Goal: Information Seeking & Learning: Learn about a topic

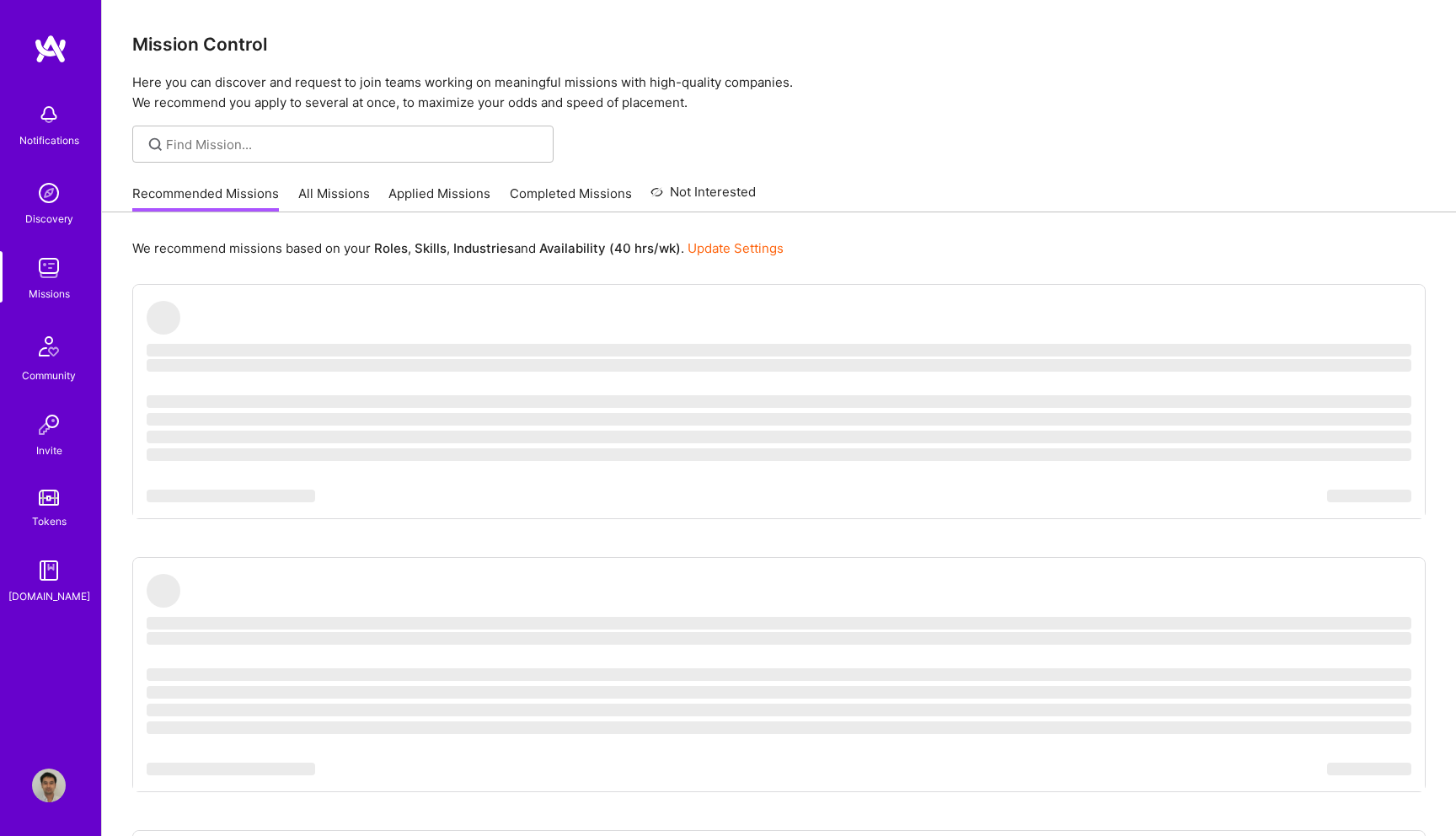
click at [53, 129] on img at bounding box center [49, 114] width 34 height 34
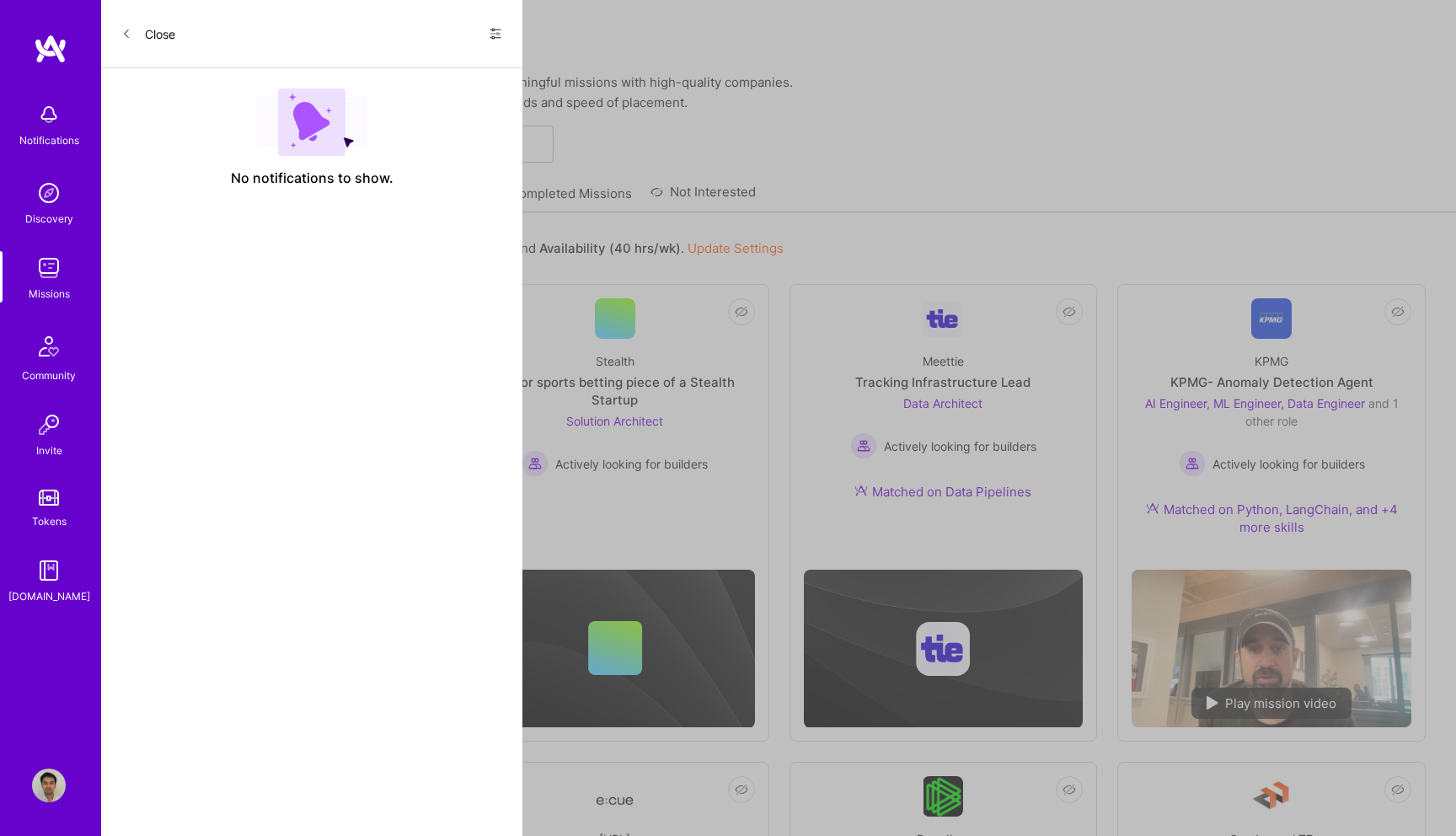
click at [763, 143] on div "Notifications Discovery Missions Community Invite Tokens [DOMAIN_NAME] Profile …" at bounding box center [728, 846] width 1456 height 1693
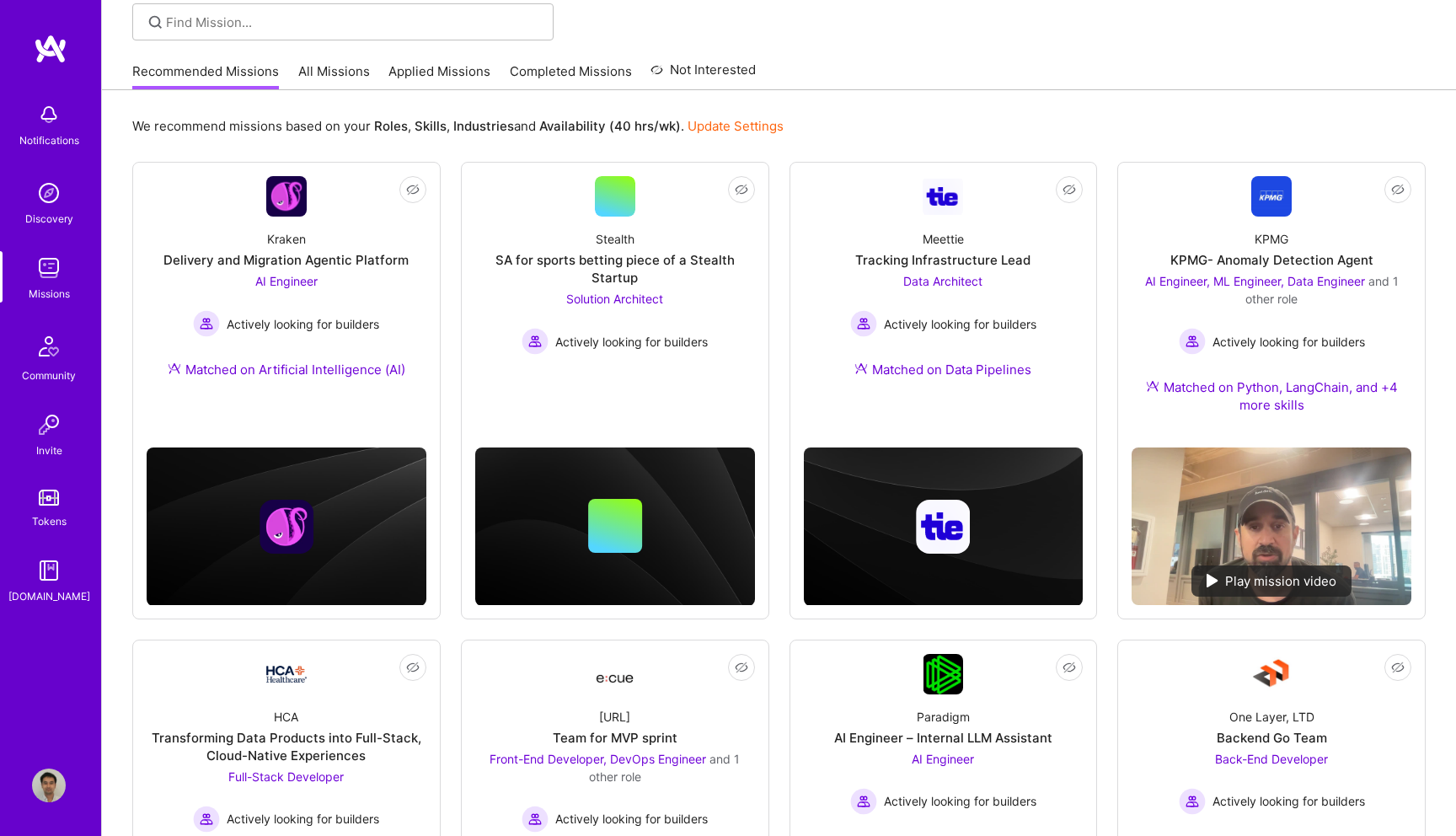
scroll to position [124, 0]
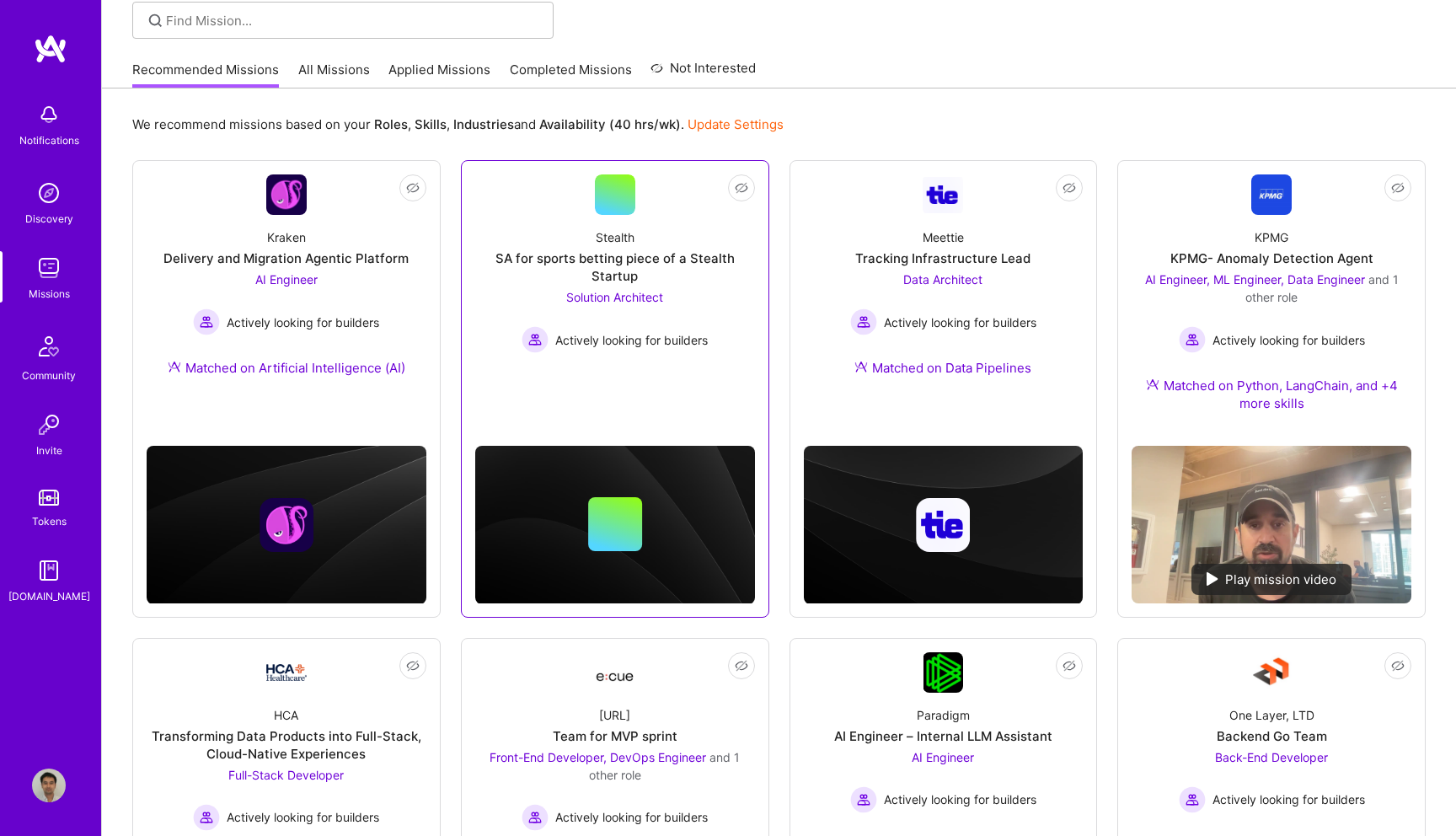
click at [629, 292] on span "Solution Architect" at bounding box center [614, 297] width 97 height 14
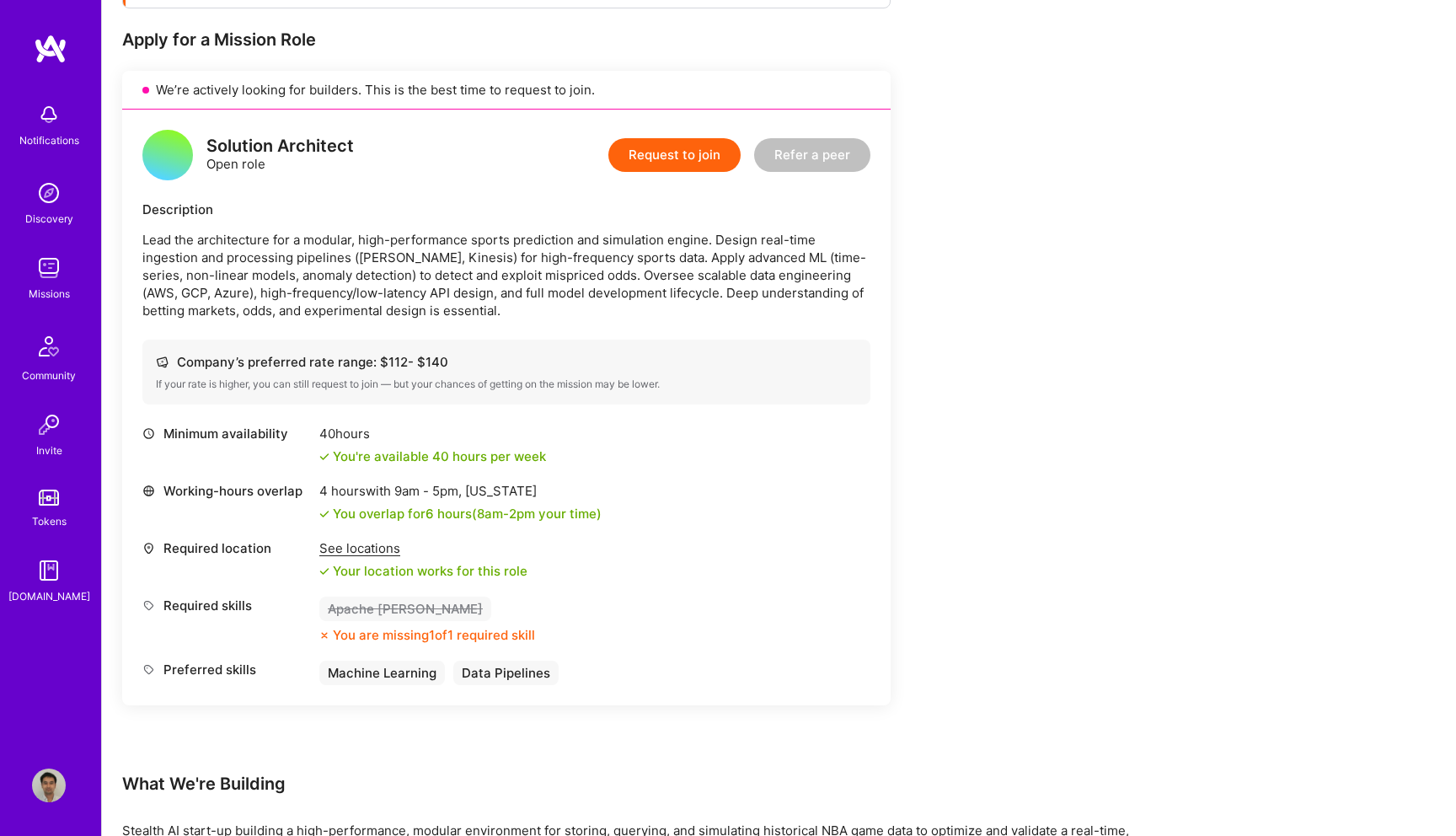
scroll to position [388, 0]
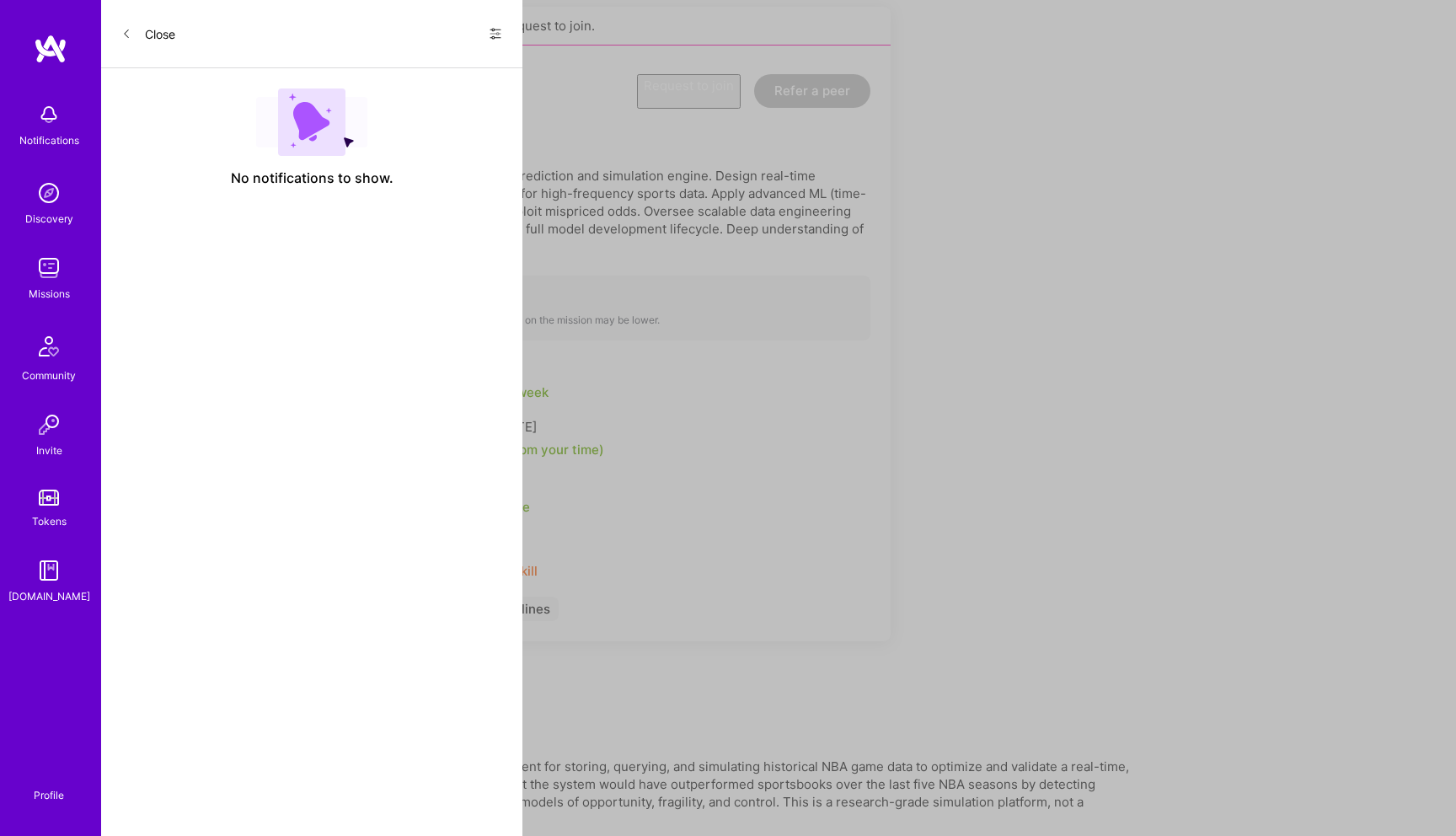
scroll to position [124, 0]
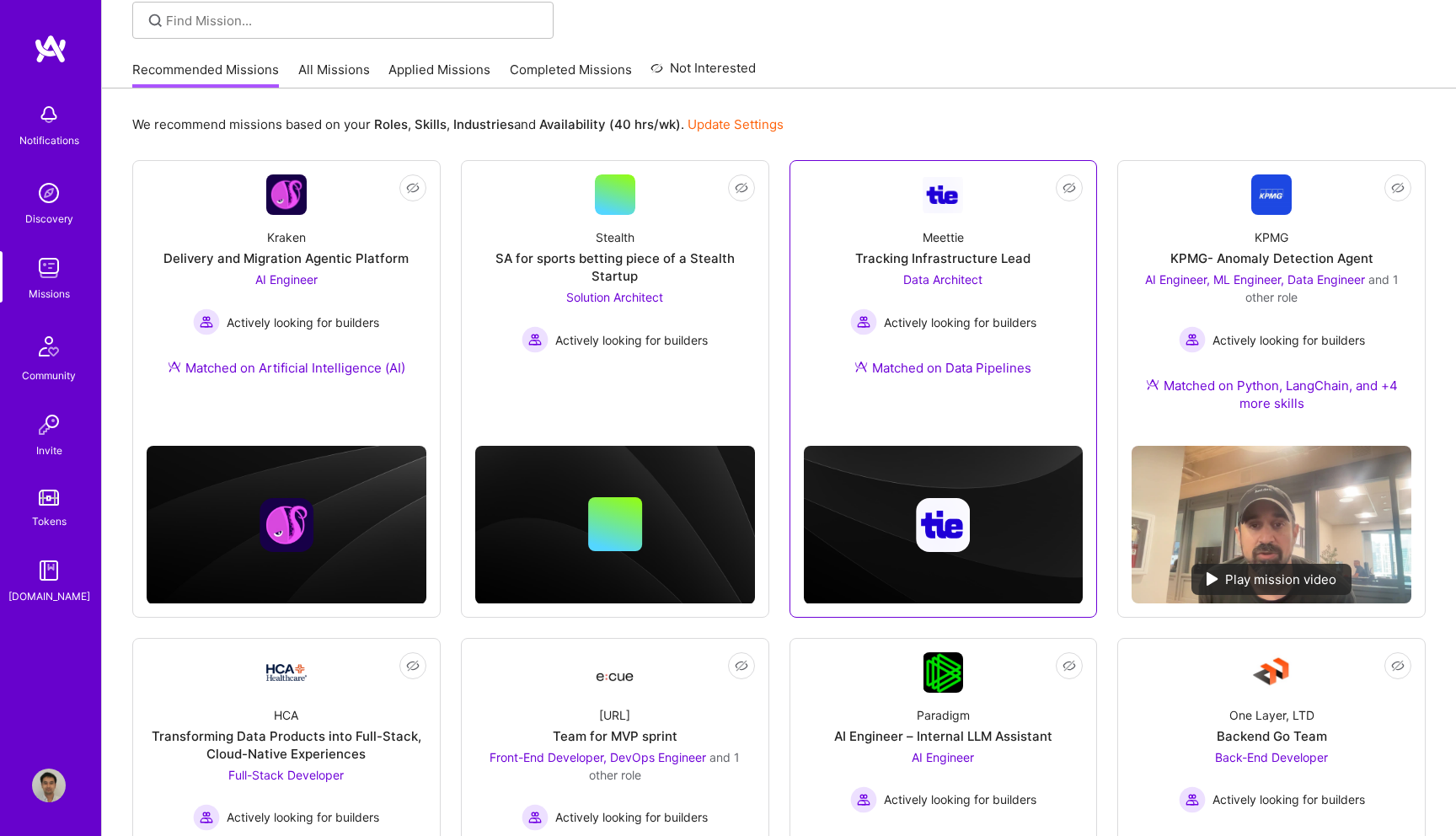
click at [962, 285] on span "Data Architect" at bounding box center [942, 280] width 79 height 14
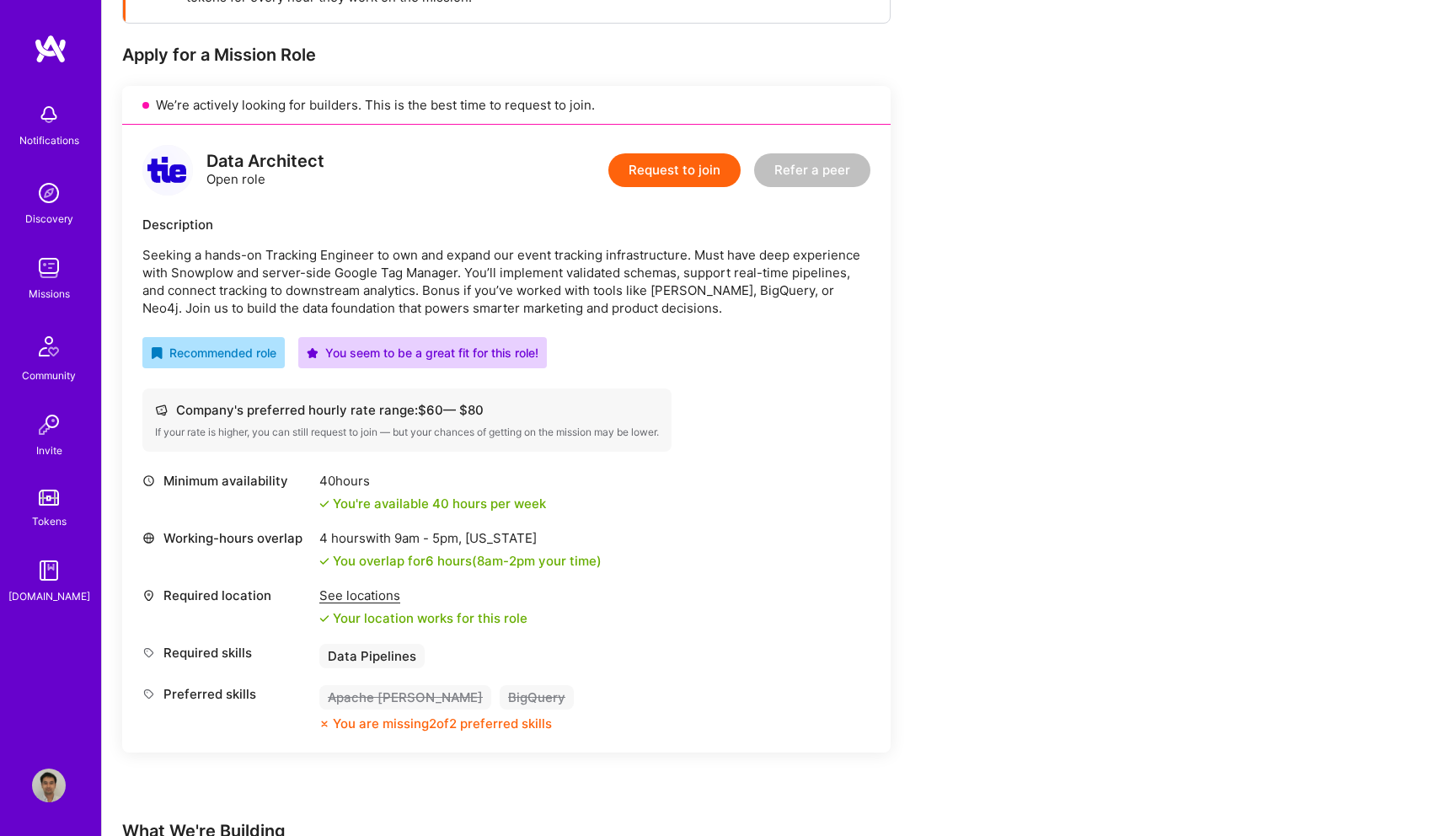
scroll to position [402, 0]
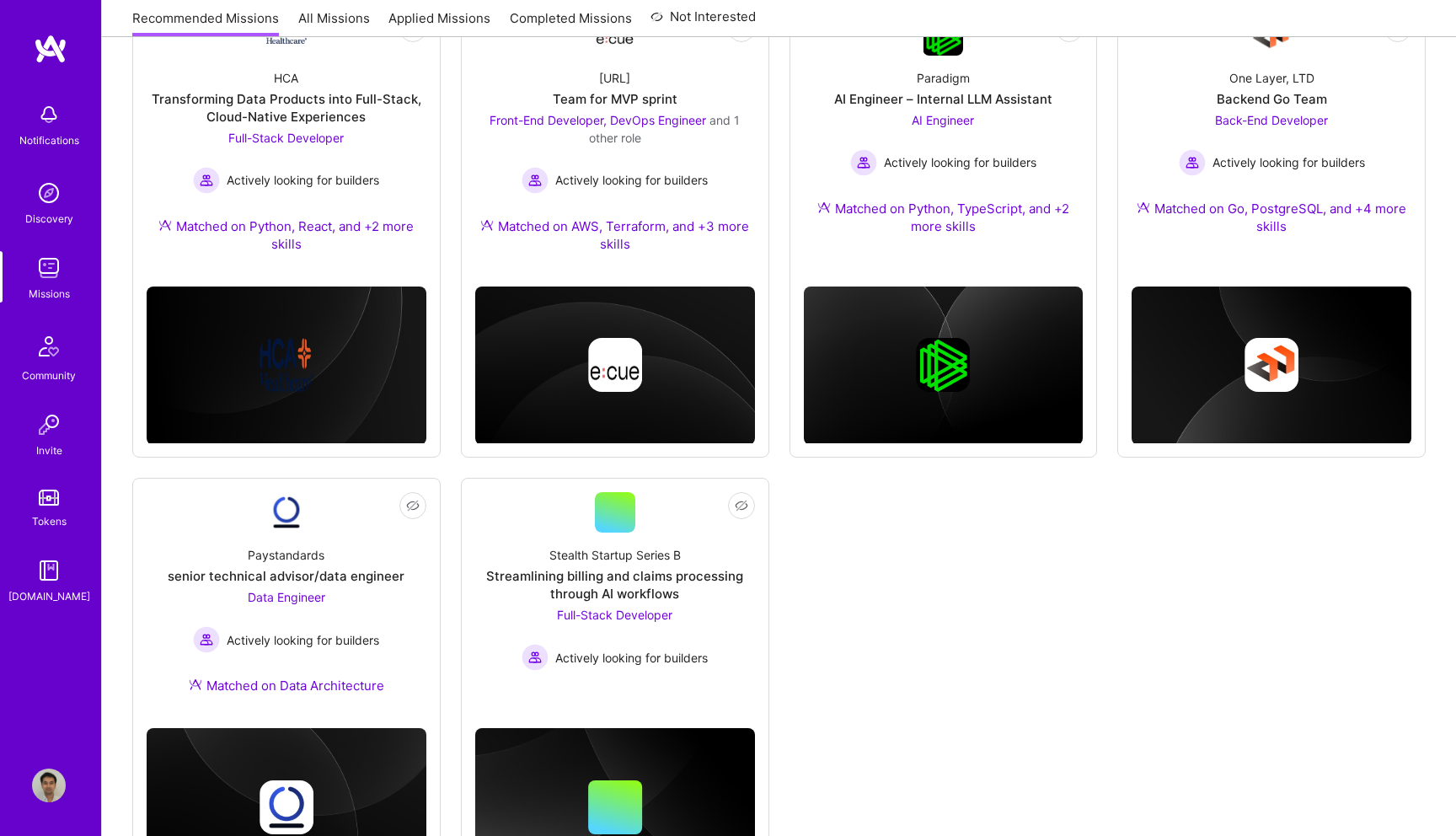
scroll to position [866, 0]
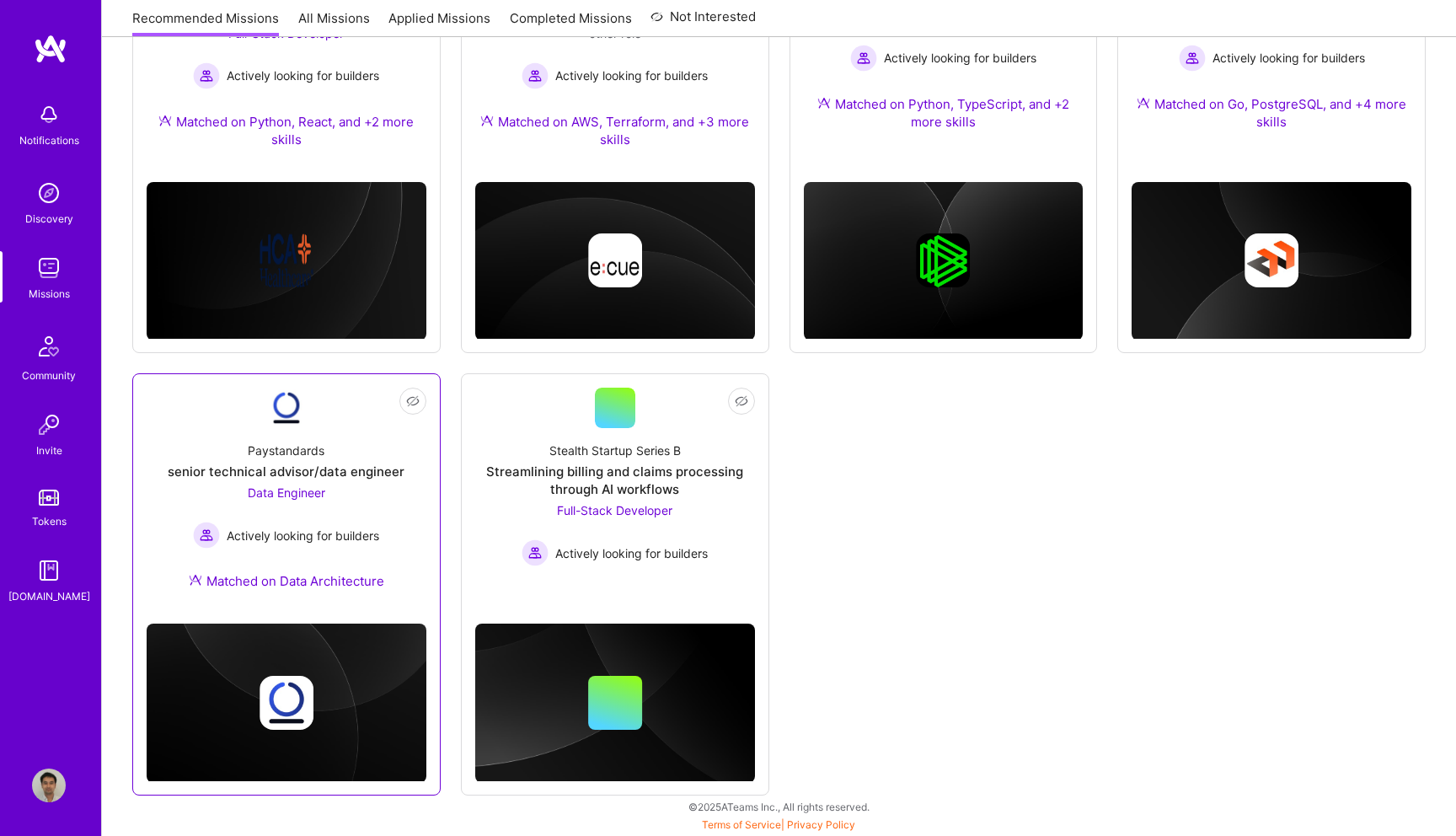
click at [293, 495] on span "Data Engineer" at bounding box center [286, 493] width 78 height 14
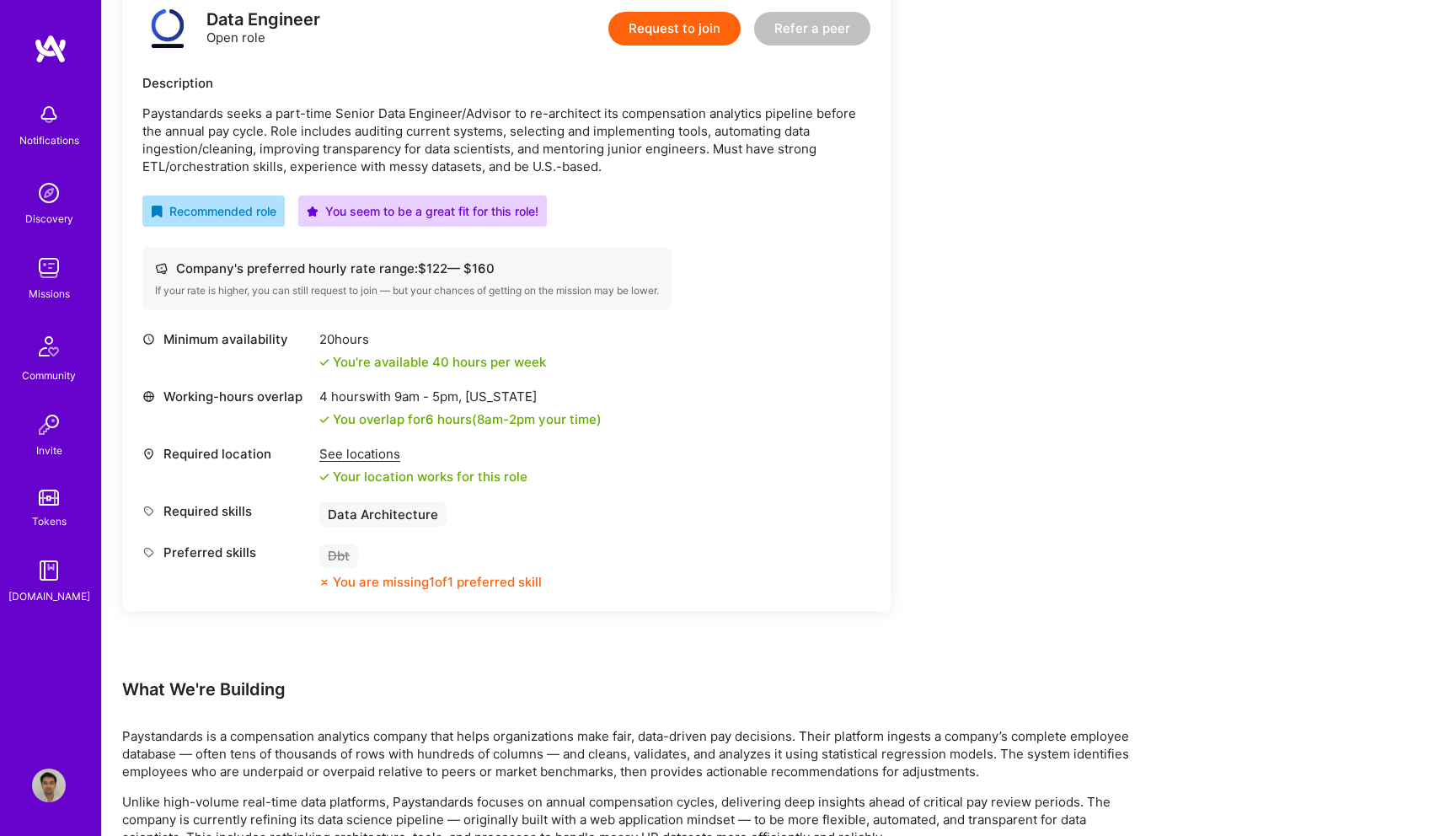
scroll to position [451, 0]
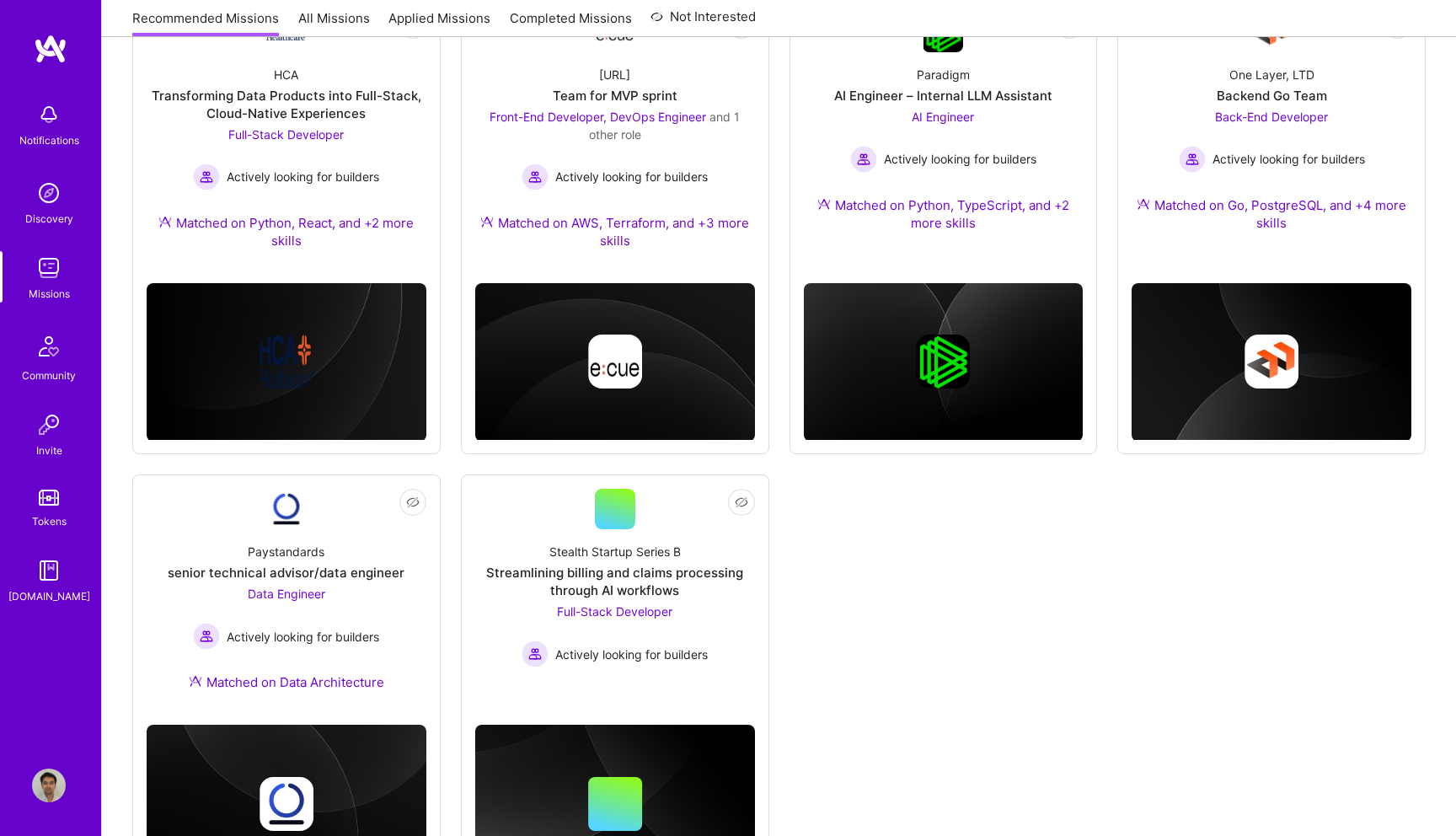
scroll to position [757, 0]
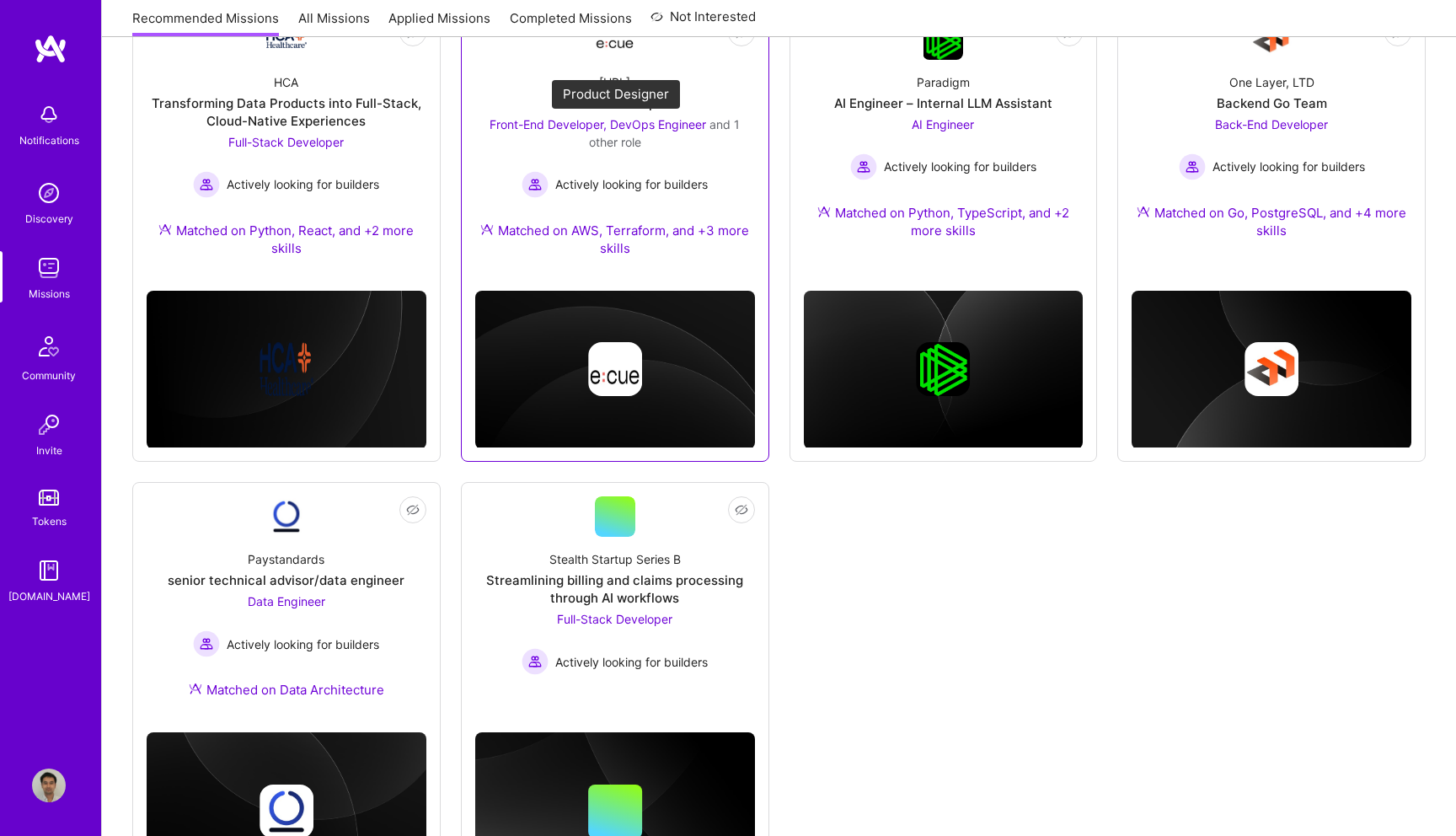
click at [719, 130] on span "and 1 other role" at bounding box center [665, 133] width 152 height 32
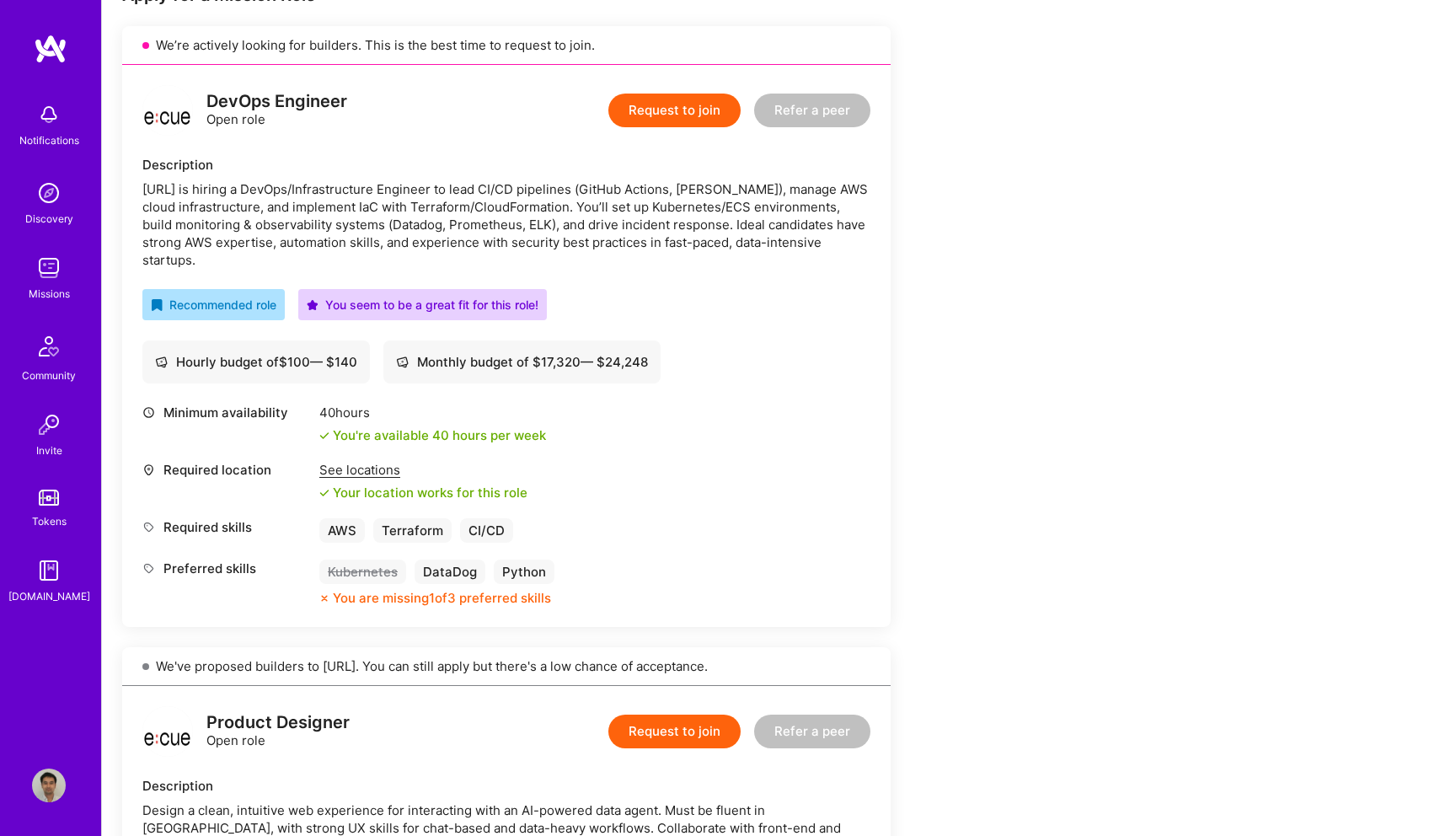
scroll to position [353, 0]
